Goal: Task Accomplishment & Management: Manage account settings

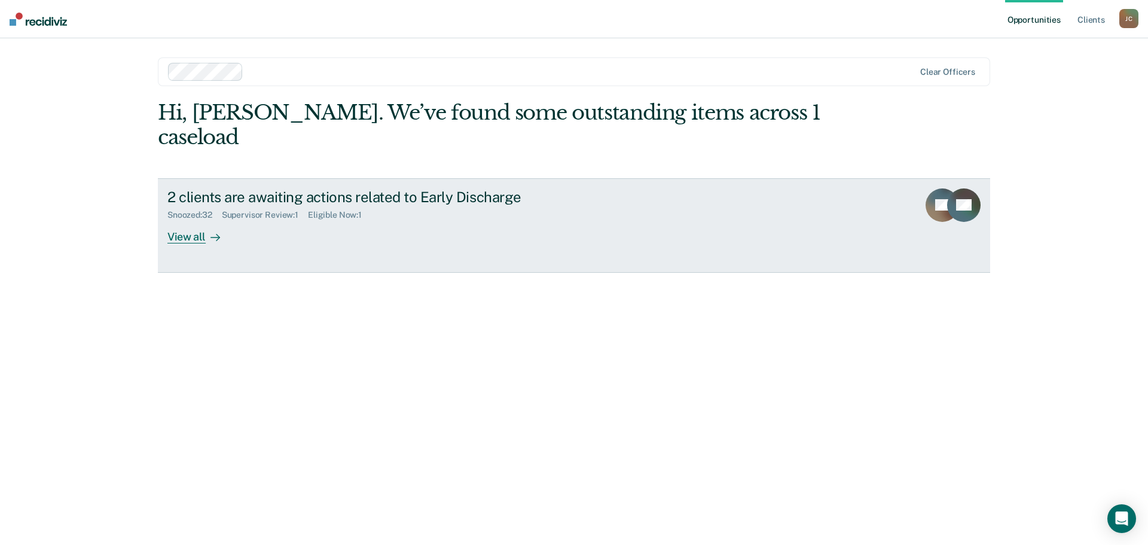
click at [181, 220] on div "View all" at bounding box center [200, 231] width 67 height 23
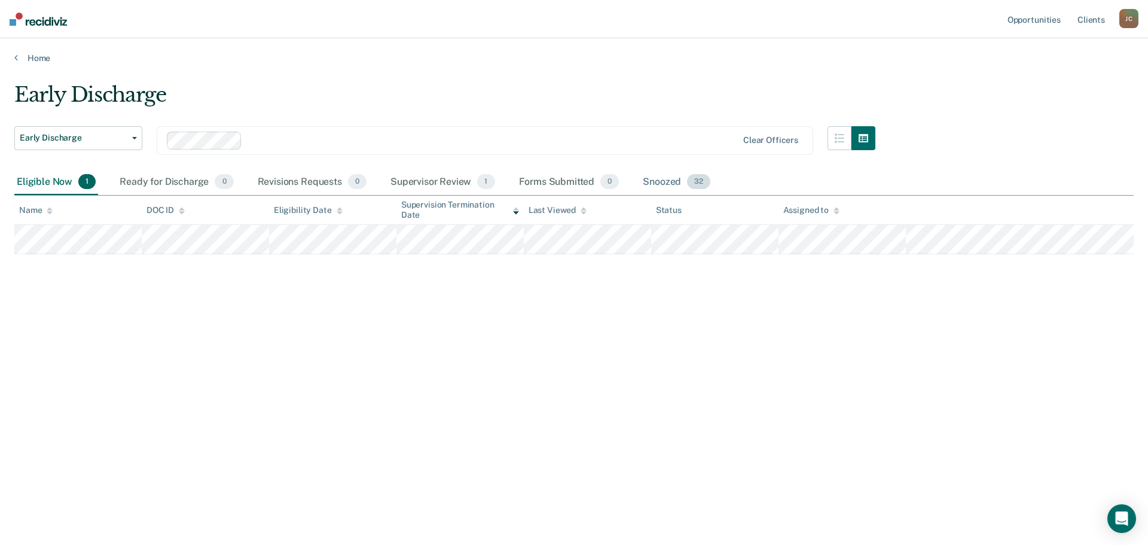
click at [698, 184] on span "32" at bounding box center [698, 182] width 23 height 16
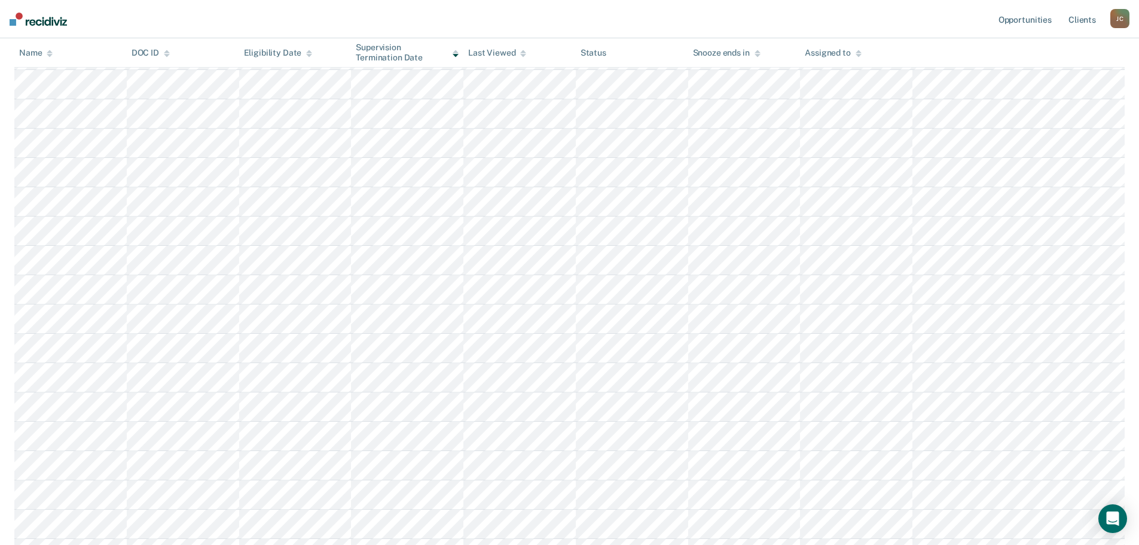
scroll to position [418, 0]
